Goal: Task Accomplishment & Management: Use online tool/utility

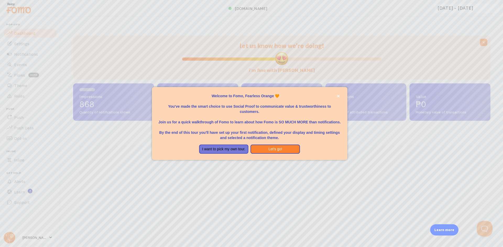
scroll to position [137, 413]
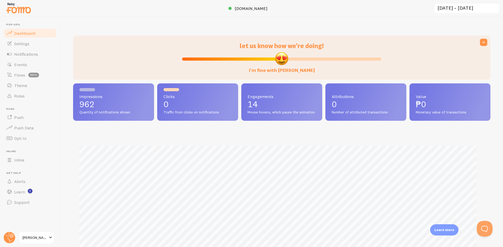
scroll to position [137, 413]
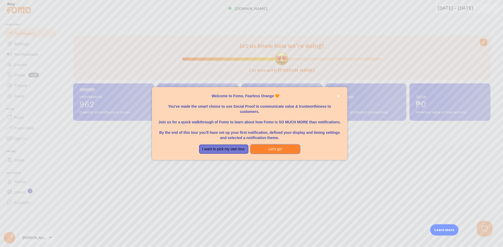
click at [275, 150] on button "Let's go!" at bounding box center [274, 149] width 49 height 9
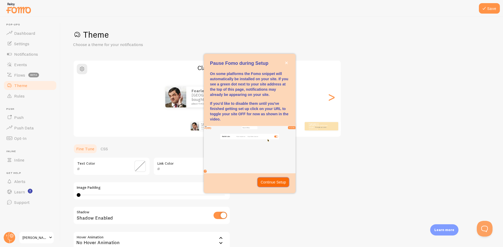
click at [271, 184] on p "Continue Setup" at bounding box center [272, 182] width 25 height 5
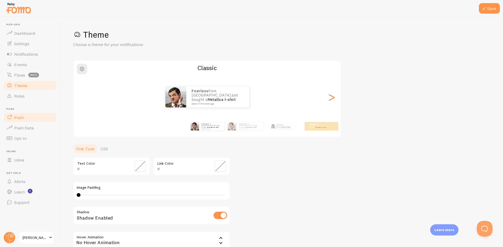
click at [20, 118] on span "Push" at bounding box center [18, 117] width 9 height 5
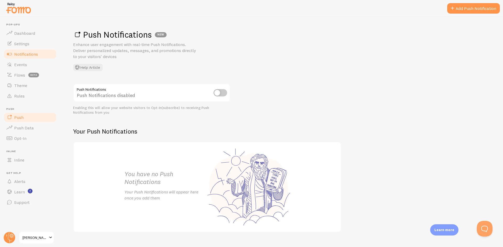
click at [28, 54] on span "Notifications" at bounding box center [26, 54] width 24 height 5
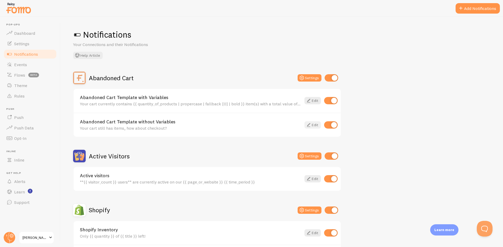
click at [312, 126] on link "Edit" at bounding box center [312, 124] width 16 height 7
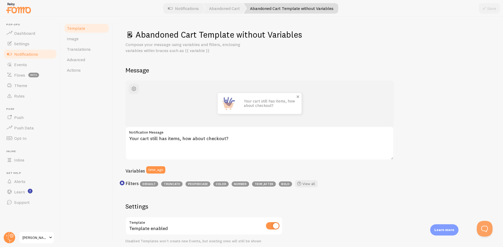
click at [237, 107] on img at bounding box center [228, 103] width 21 height 21
click at [232, 104] on img at bounding box center [228, 103] width 21 height 21
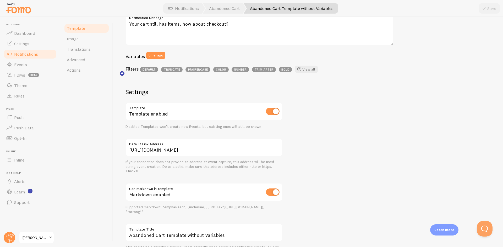
scroll to position [144, 0]
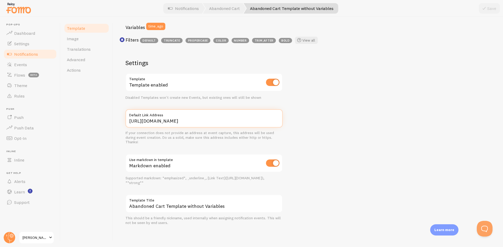
click at [231, 119] on input "https://hiraya-filipina.myshopify.com/cart" at bounding box center [203, 118] width 157 height 18
click at [182, 163] on div "Markdown enabled" at bounding box center [203, 163] width 157 height 19
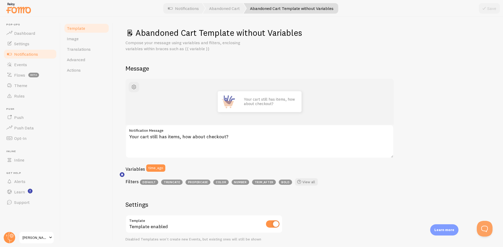
scroll to position [0, 0]
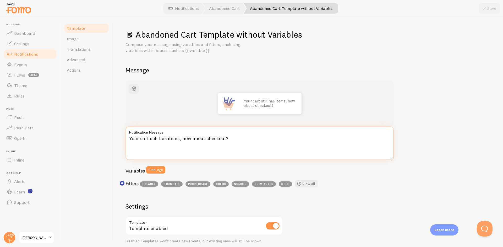
click at [273, 139] on textarea "Your cart still has items, how about checkout?" at bounding box center [259, 144] width 268 height 34
click at [132, 88] on span "button" at bounding box center [134, 89] width 6 height 6
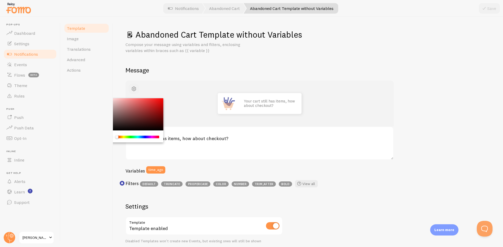
click at [132, 88] on span "button" at bounding box center [134, 89] width 6 height 6
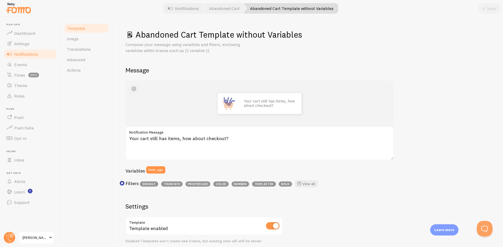
click at [132, 88] on span "button" at bounding box center [134, 89] width 6 height 6
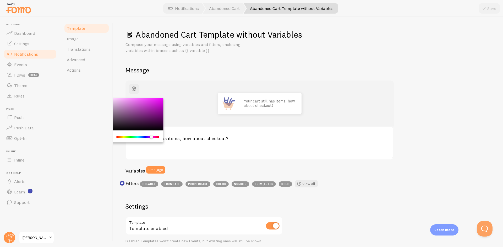
drag, startPoint x: 116, startPoint y: 137, endPoint x: 149, endPoint y: 141, distance: 33.2
click at [149, 141] on div "Chrome color picker" at bounding box center [133, 137] width 59 height 12
drag, startPoint x: 152, startPoint y: 136, endPoint x: 129, endPoint y: 136, distance: 22.5
click at [152, 137] on div "Chrome color picker" at bounding box center [153, 137] width 3 height 3
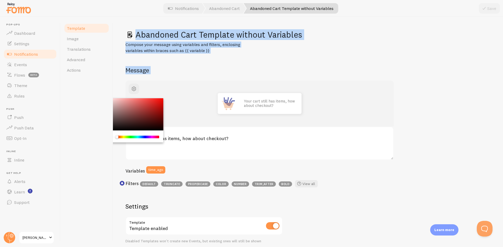
drag, startPoint x: 131, startPoint y: 136, endPoint x: 108, endPoint y: 140, distance: 23.3
click at [108, 140] on div "Template Image Translations Advanced Actions Abandoned Cart Template without Va…" at bounding box center [281, 132] width 442 height 231
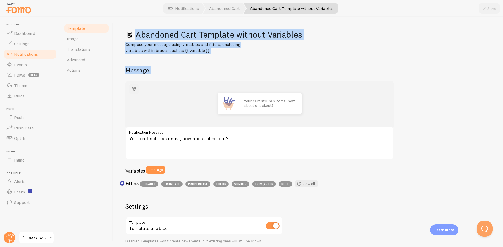
click at [135, 85] on button "button" at bounding box center [134, 89] width 10 height 10
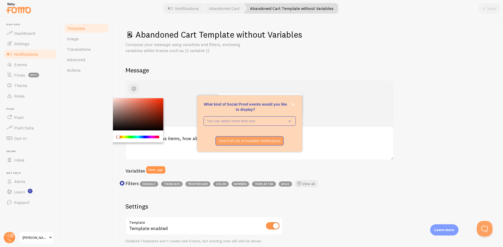
click at [118, 136] on div "Chrome color picker" at bounding box center [117, 137] width 3 height 3
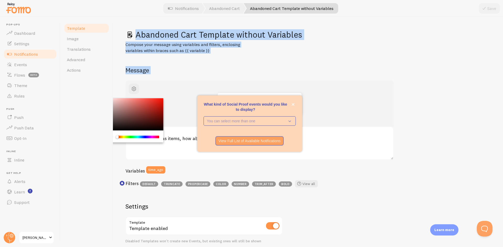
drag, startPoint x: 118, startPoint y: 137, endPoint x: 116, endPoint y: 139, distance: 3.0
click at [111, 138] on div "Template Image Translations Advanced Actions Abandoned Cart Template without Va…" at bounding box center [281, 132] width 442 height 231
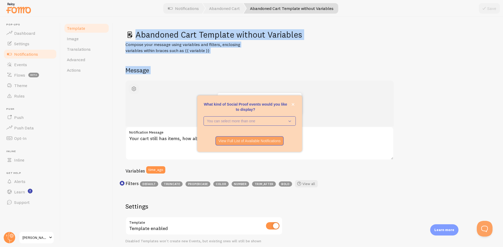
click at [137, 88] on button "button" at bounding box center [134, 89] width 10 height 10
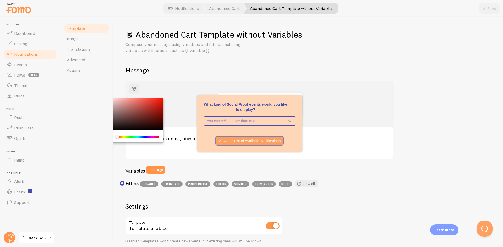
click at [102, 113] on div "Template Image Translations Advanced Actions" at bounding box center [86, 132] width 52 height 231
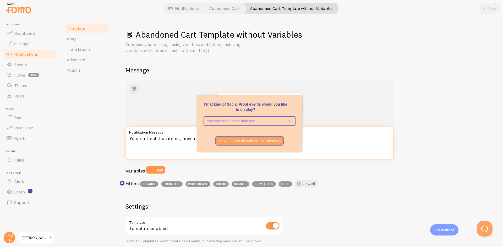
drag, startPoint x: 296, startPoint y: 116, endPoint x: 314, endPoint y: 140, distance: 29.8
click at [330, 145] on textarea "Your cart still has items, how about checkout?" at bounding box center [259, 144] width 268 height 34
click at [293, 104] on icon "close," at bounding box center [292, 104] width 3 height 3
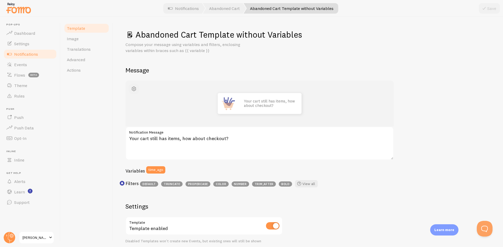
click at [130, 86] on button "button" at bounding box center [134, 89] width 10 height 10
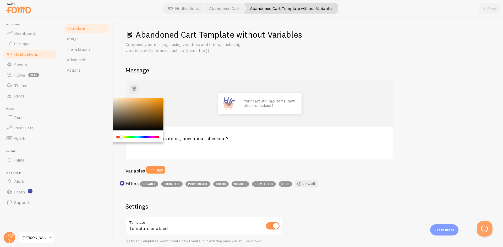
click at [121, 137] on div "Chrome color picker" at bounding box center [138, 137] width 42 height 3
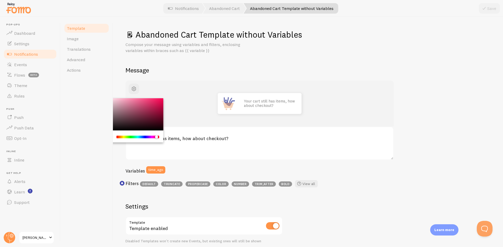
drag, startPoint x: 121, startPoint y: 136, endPoint x: 155, endPoint y: 139, distance: 34.1
click at [156, 139] on div "Chrome color picker" at bounding box center [157, 137] width 3 height 3
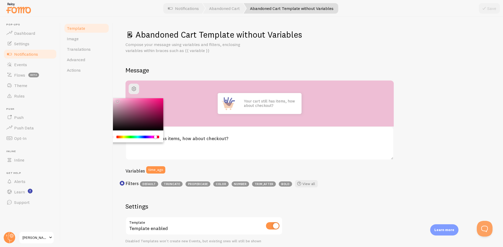
drag, startPoint x: 124, startPoint y: 108, endPoint x: 114, endPoint y: 103, distance: 11.0
click at [116, 101] on div "Chrome color picker" at bounding box center [133, 114] width 59 height 32
click at [98, 93] on div "Template Image Translations Advanced Actions" at bounding box center [86, 132] width 52 height 231
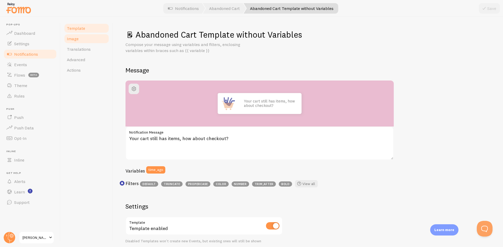
click at [88, 39] on link "Image" at bounding box center [87, 39] width 46 height 10
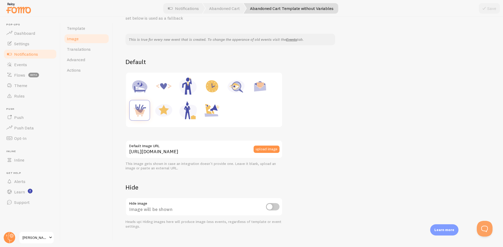
scroll to position [39, 0]
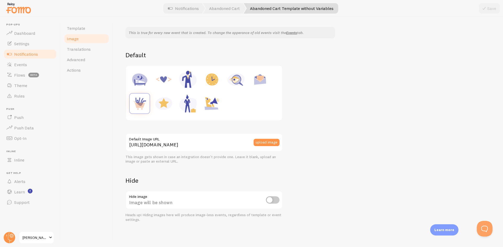
click at [274, 200] on input "checkbox" at bounding box center [273, 200] width 14 height 7
checkbox input "true"
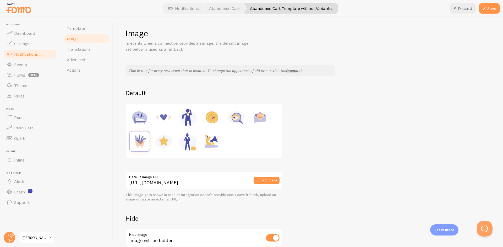
scroll to position [0, 0]
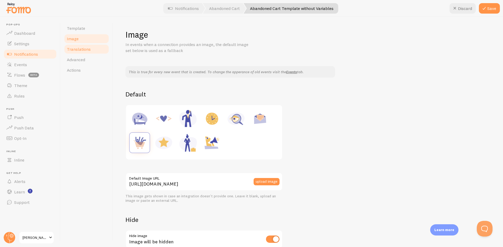
click at [85, 50] on span "Translations" at bounding box center [79, 49] width 24 height 5
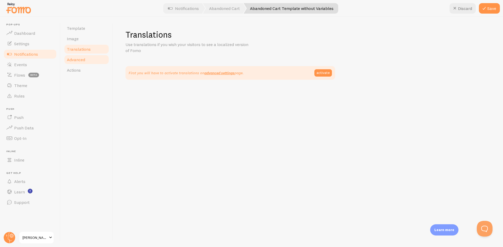
click at [82, 61] on span "Advanced" at bounding box center [76, 59] width 18 height 5
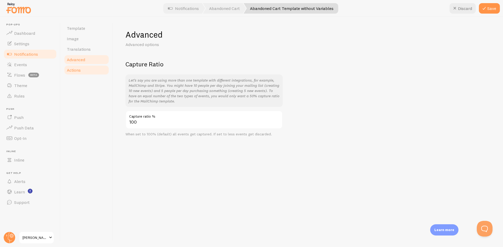
click at [77, 71] on span "Actions" at bounding box center [74, 70] width 14 height 5
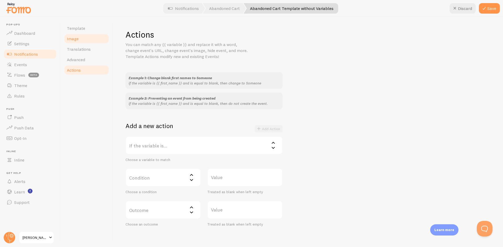
click at [80, 38] on link "Image" at bounding box center [87, 39] width 46 height 10
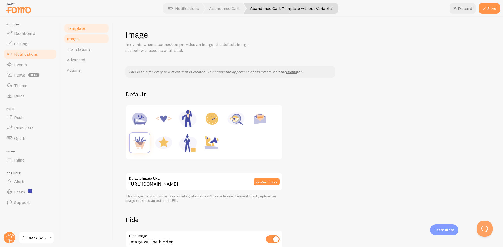
click at [82, 29] on span "Template" at bounding box center [76, 28] width 18 height 5
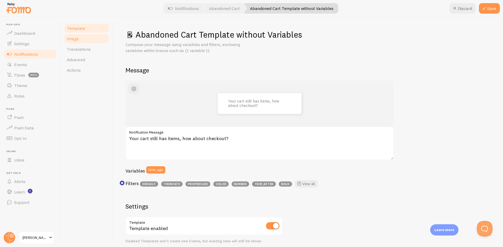
click at [78, 40] on link "Image" at bounding box center [87, 39] width 46 height 10
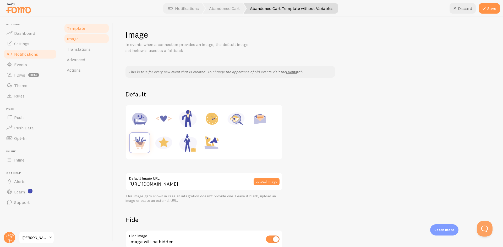
click at [83, 28] on span "Template" at bounding box center [76, 28] width 18 height 5
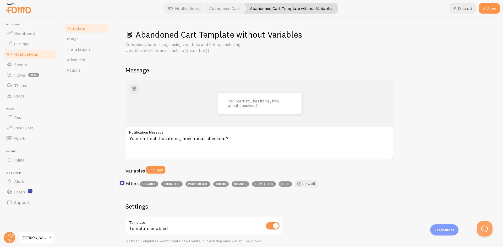
click at [165, 89] on div "Your cart still has items, how about checkout?" at bounding box center [259, 104] width 268 height 46
click at [134, 87] on span "button" at bounding box center [134, 89] width 6 height 6
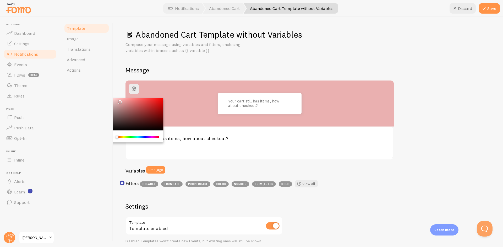
drag, startPoint x: 117, startPoint y: 116, endPoint x: 119, endPoint y: 101, distance: 14.7
click at [119, 101] on div "Chrome color picker" at bounding box center [133, 114] width 59 height 32
drag, startPoint x: 448, startPoint y: 62, endPoint x: 455, endPoint y: 48, distance: 15.6
click at [448, 62] on div "Abandoned Cart Template without Variables Compose your message using variables …" at bounding box center [307, 199] width 365 height 340
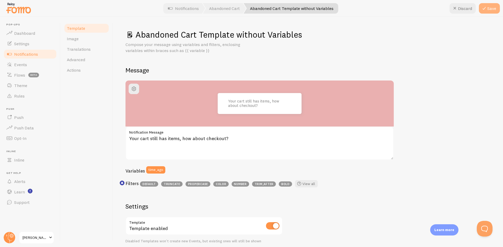
click at [491, 7] on button "Save" at bounding box center [488, 8] width 21 height 10
